Goal: Task Accomplishment & Management: Use online tool/utility

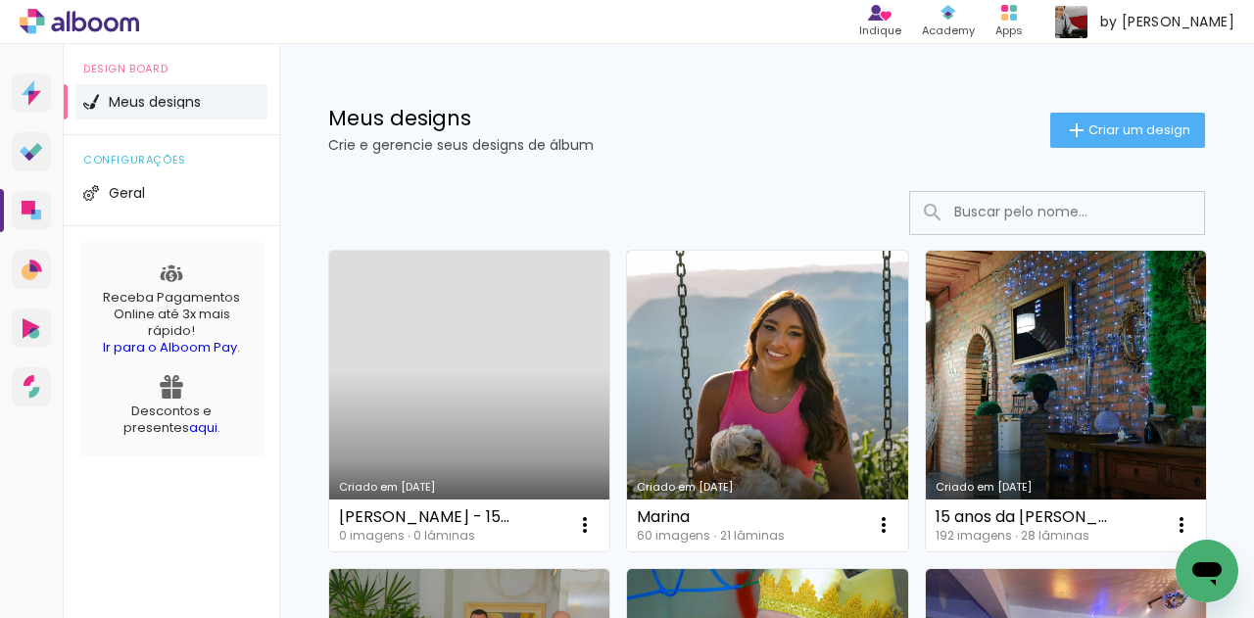
click at [485, 385] on link "Criado em [DATE]" at bounding box center [469, 401] width 280 height 301
